Goal: Use online tool/utility: Utilize a website feature to perform a specific function

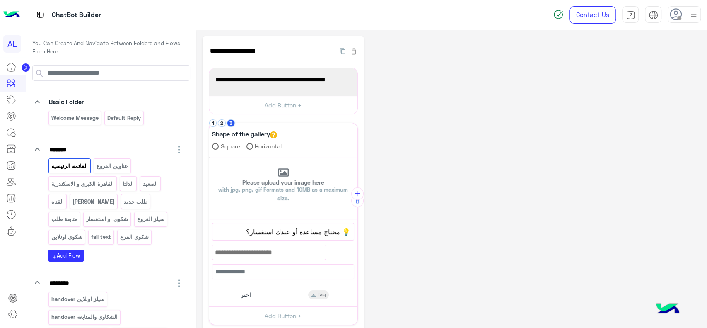
scroll to position [27, 0]
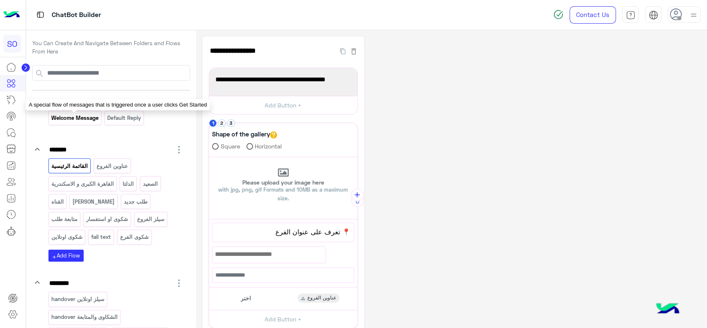
click at [92, 113] on p "Welcome Message" at bounding box center [75, 118] width 48 height 10
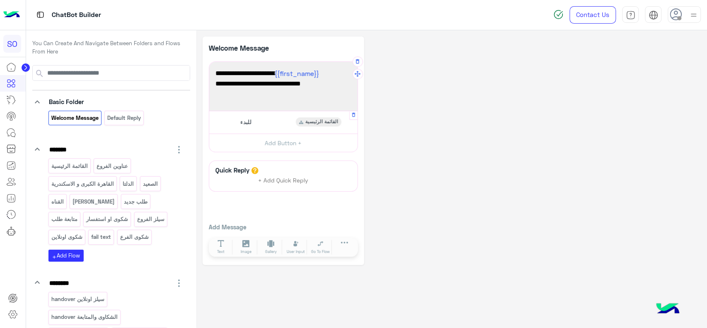
click at [240, 118] on span "للبدء" at bounding box center [245, 121] width 11 height 7
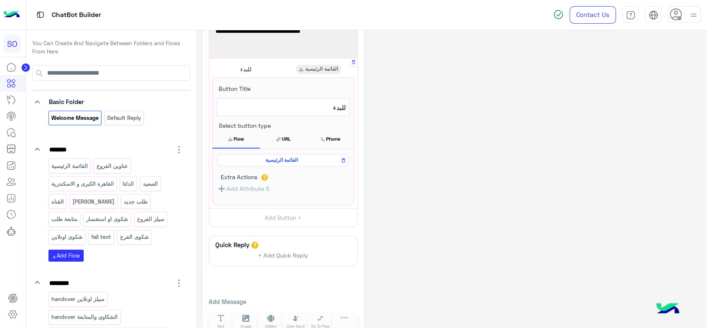
scroll to position [53, 0]
click at [245, 158] on span "القائمة الرئيسية" at bounding box center [281, 159] width 121 height 7
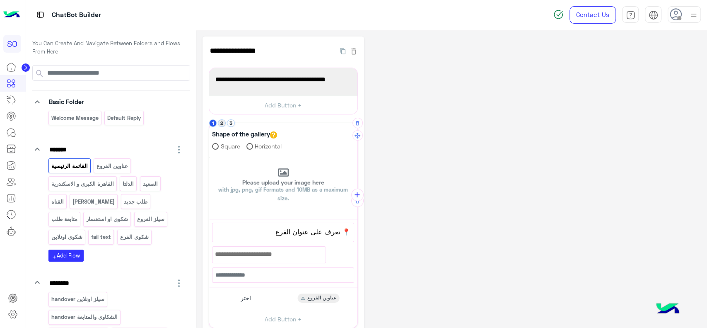
click at [224, 120] on button "2" at bounding box center [222, 123] width 8 height 8
click at [232, 126] on button "3" at bounding box center [231, 123] width 8 height 8
click at [223, 126] on button "2" at bounding box center [222, 123] width 8 height 8
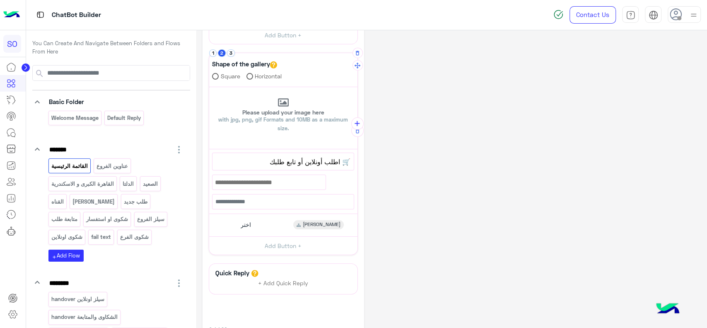
scroll to position [69, 0]
click at [237, 228] on div "اختر" at bounding box center [244, 225] width 19 height 9
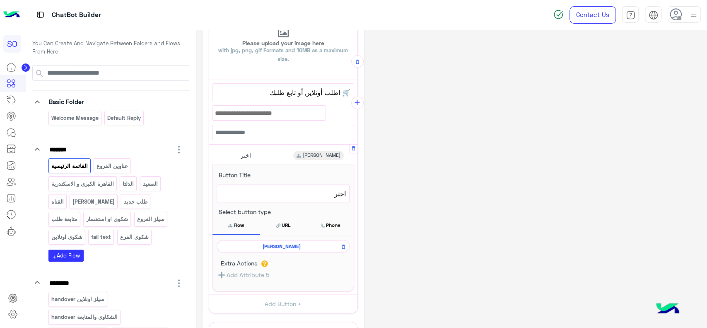
scroll to position [140, 0]
click at [237, 247] on span "[PERSON_NAME]" at bounding box center [281, 245] width 121 height 7
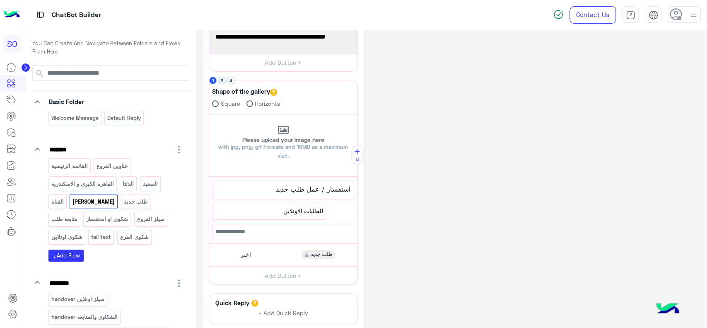
scroll to position [51, 0]
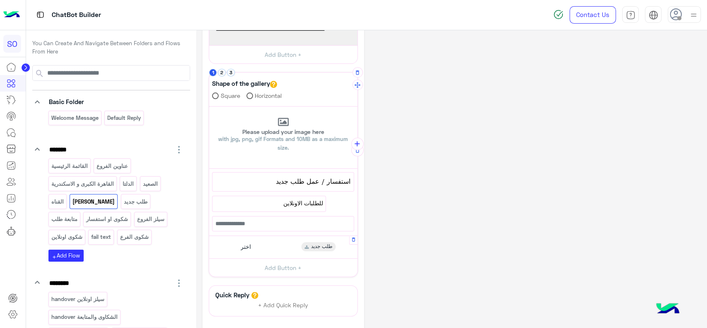
click at [237, 245] on div "اختر" at bounding box center [244, 246] width 19 height 9
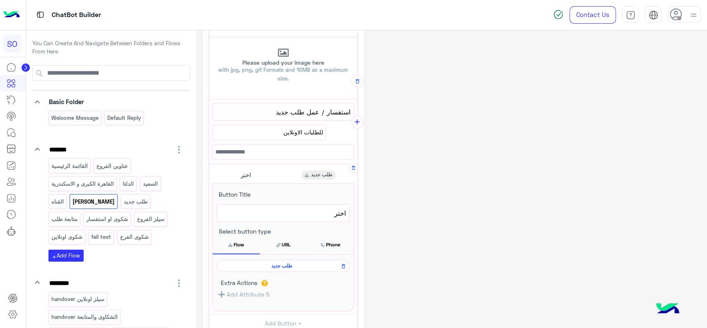
scroll to position [120, 0]
click at [238, 261] on span "طلب جديد" at bounding box center [281, 264] width 121 height 7
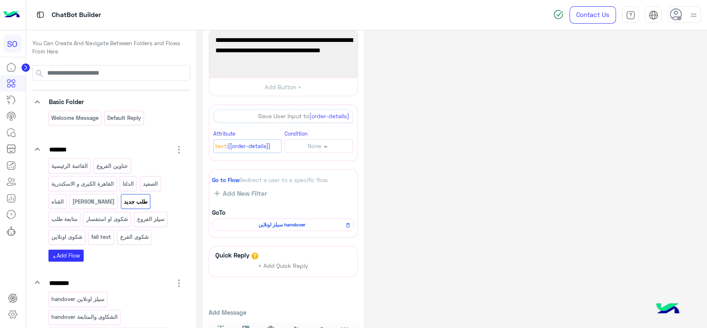
scroll to position [40, 0]
click at [78, 214] on p "متابعة طلب" at bounding box center [64, 219] width 27 height 10
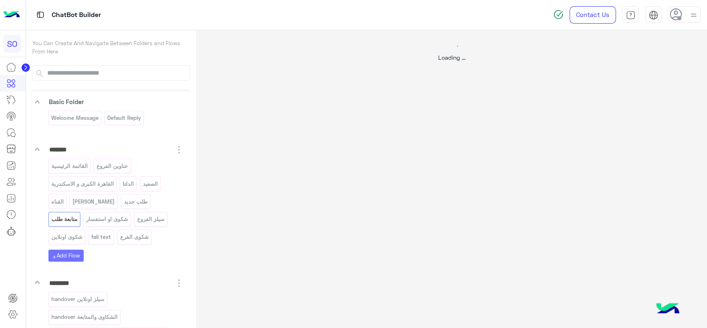
scroll to position [0, 0]
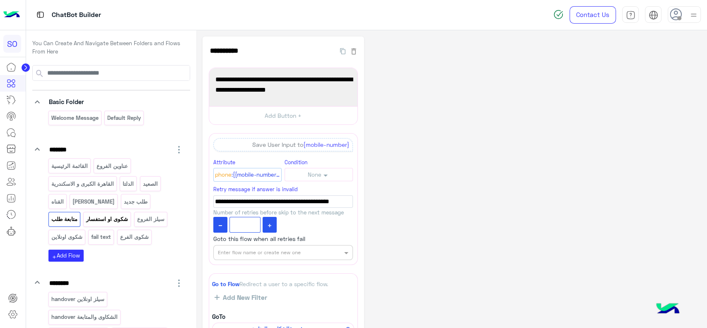
click at [86, 217] on p "شكوى او استفسار" at bounding box center [107, 219] width 43 height 10
